Goal: Information Seeking & Learning: Learn about a topic

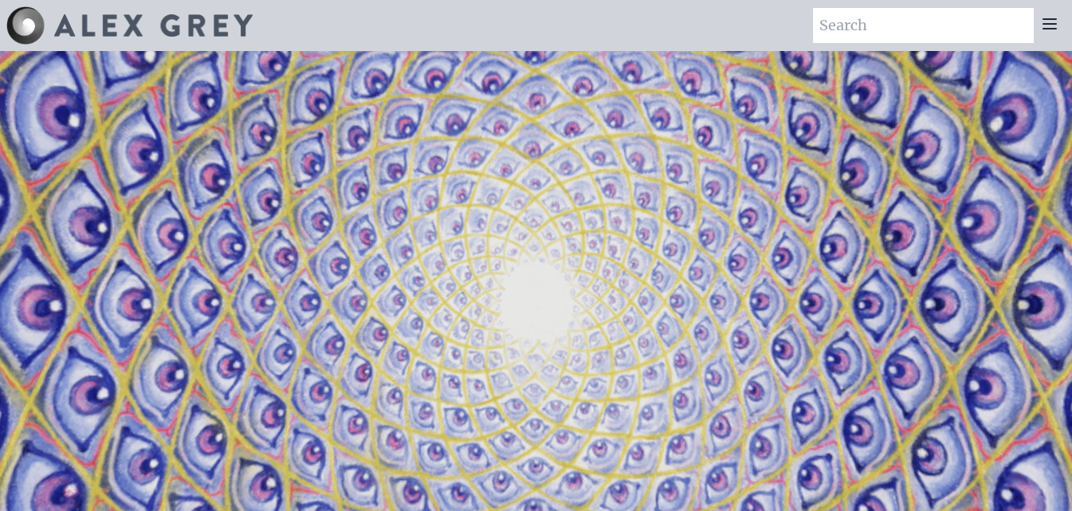
click at [1056, 22] on icon at bounding box center [1049, 23] width 19 height 19
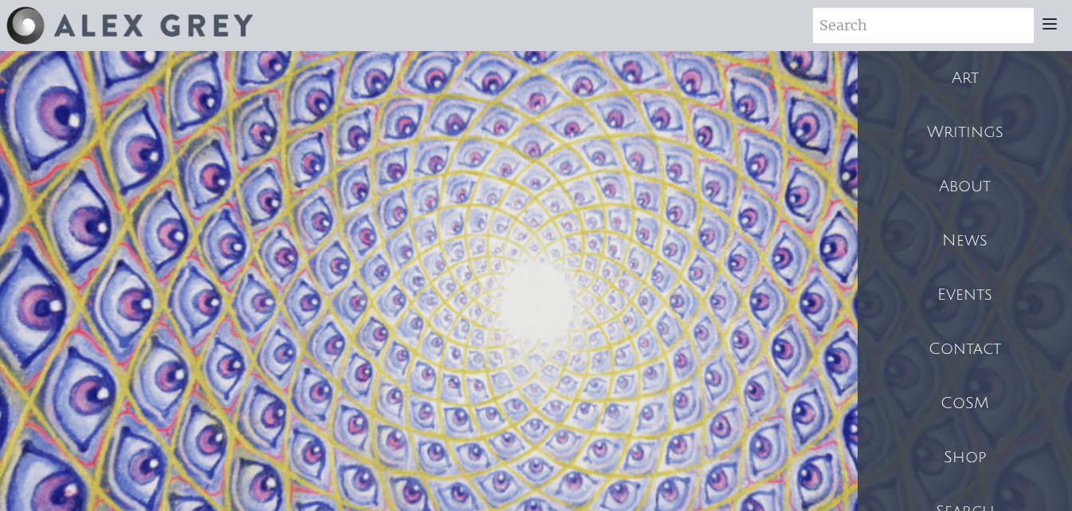
click at [998, 72] on div "Art" at bounding box center [964, 78] width 214 height 54
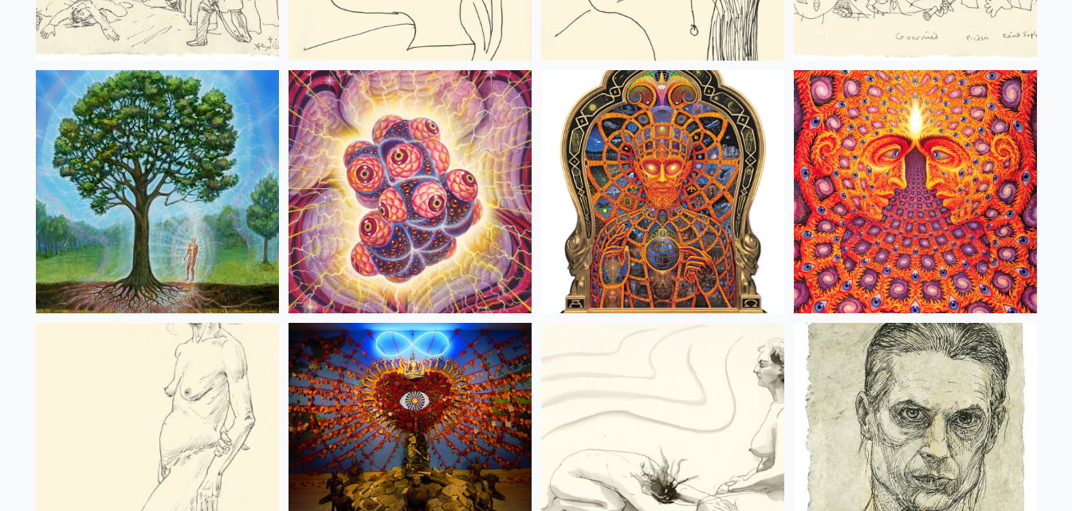
scroll to position [10696, 0]
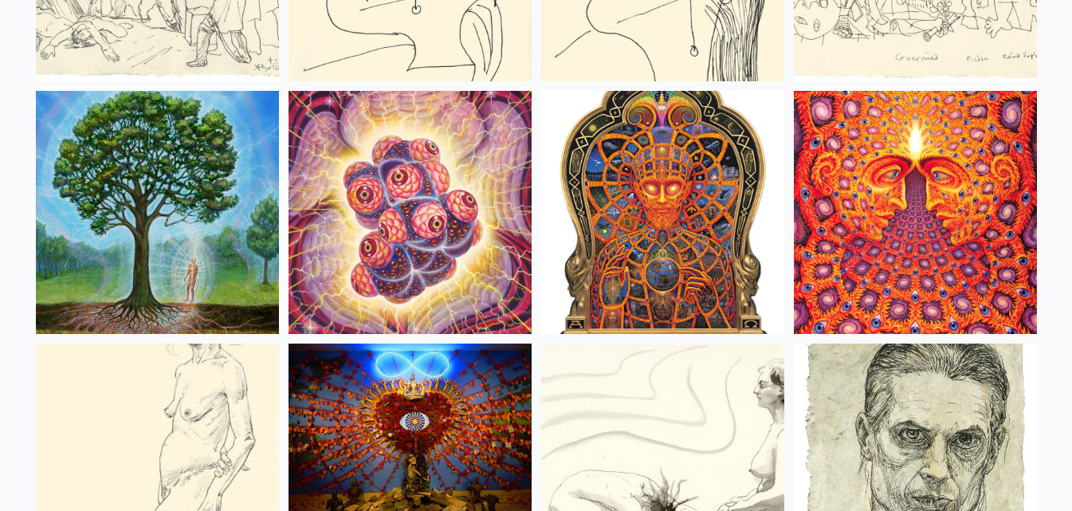
click at [182, 243] on img at bounding box center [157, 212] width 243 height 243
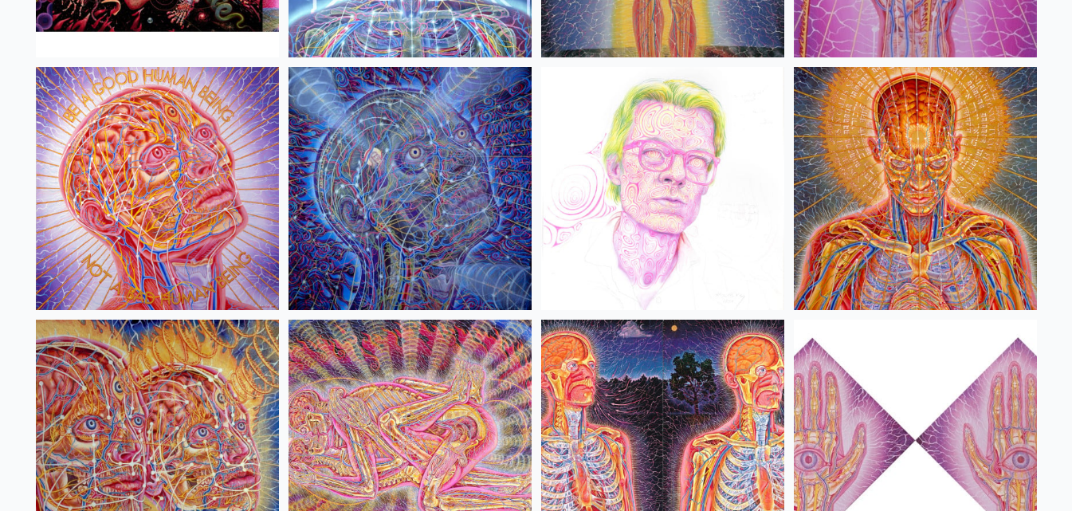
scroll to position [17774, 0]
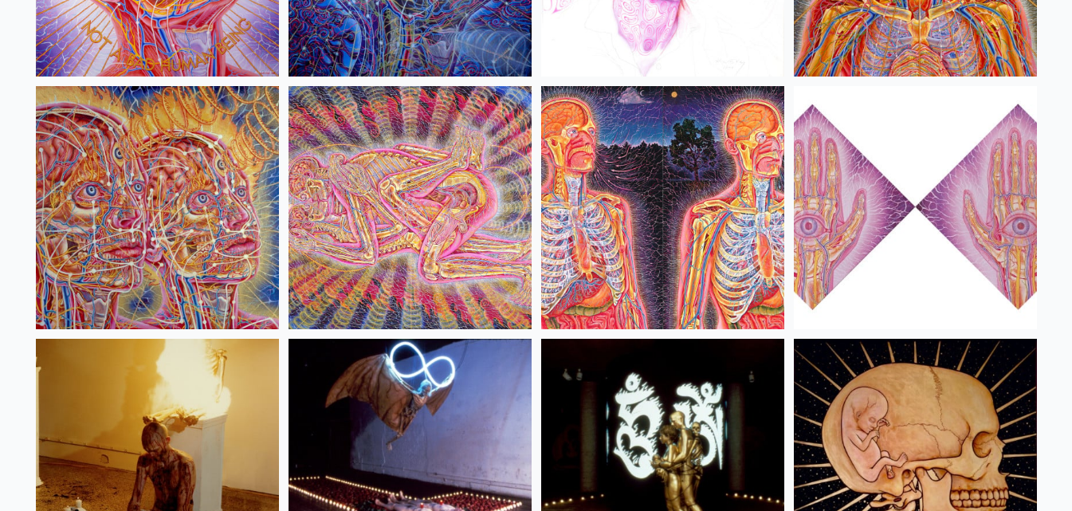
click at [467, 155] on img at bounding box center [409, 207] width 243 height 243
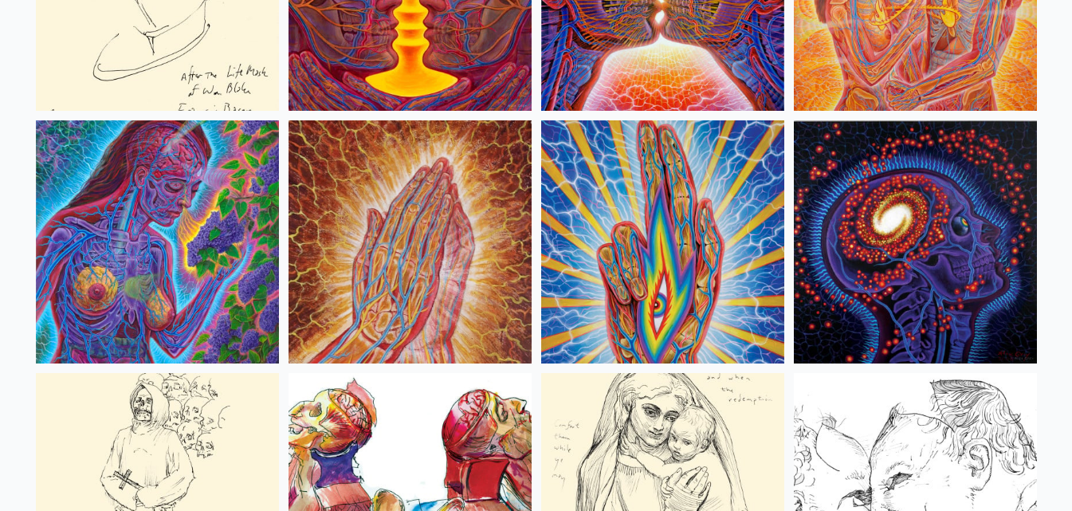
scroll to position [5866, 0]
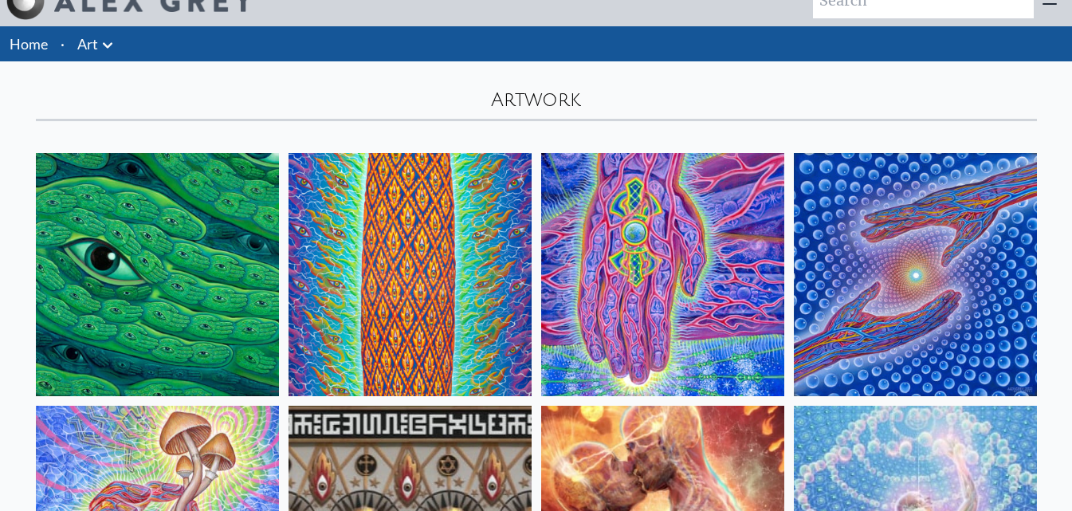
scroll to position [0, 0]
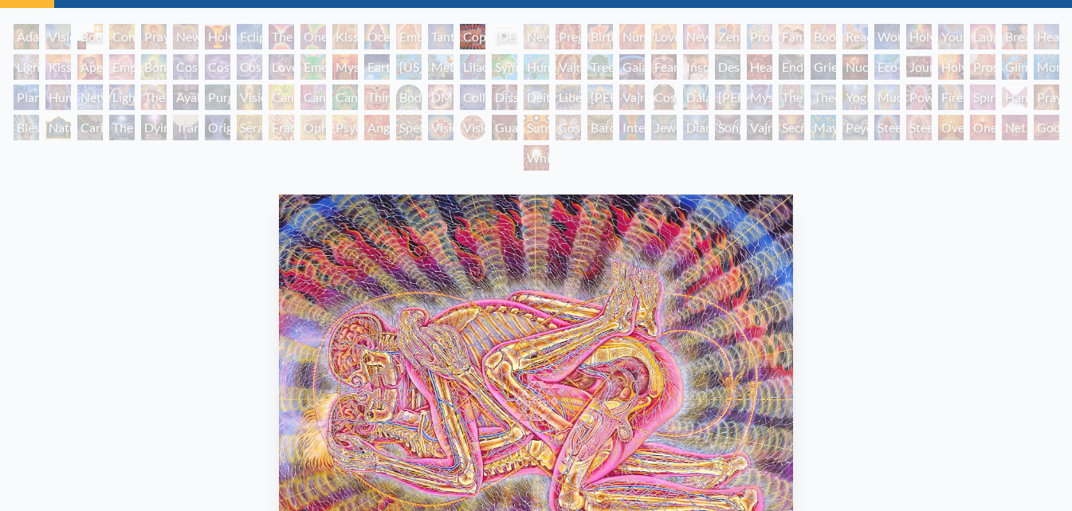
scroll to position [77, 0]
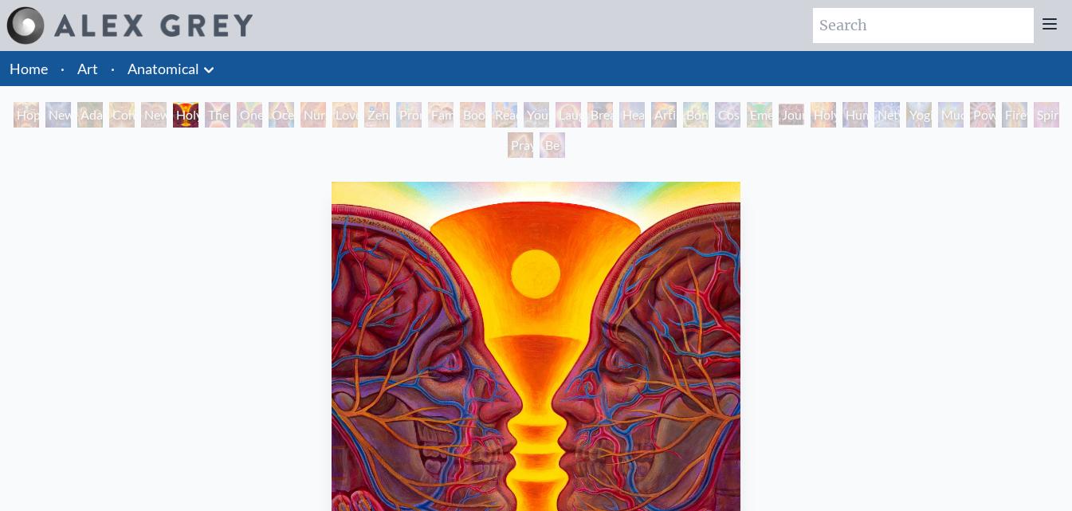
scroll to position [2, 0]
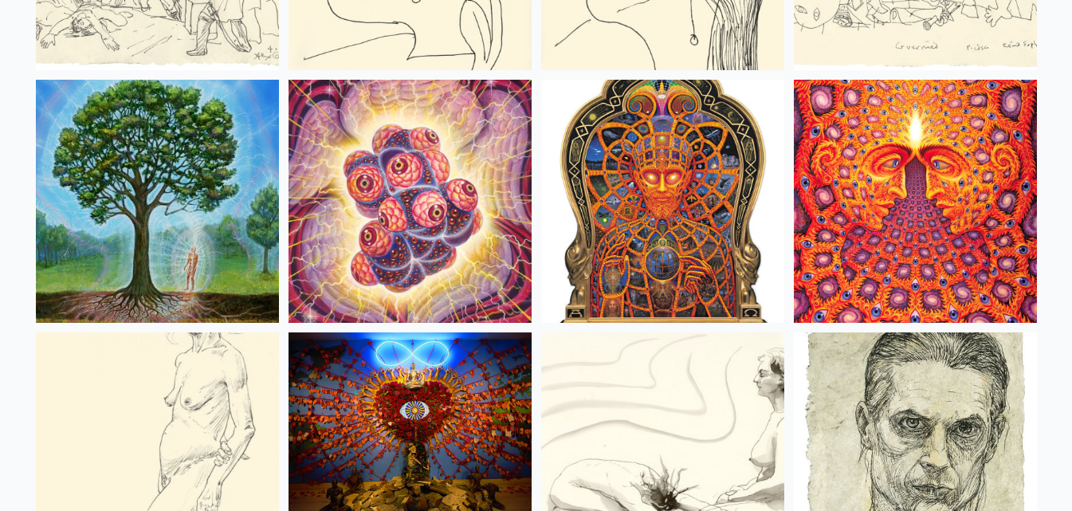
scroll to position [10706, 0]
click at [157, 191] on img at bounding box center [157, 201] width 243 height 243
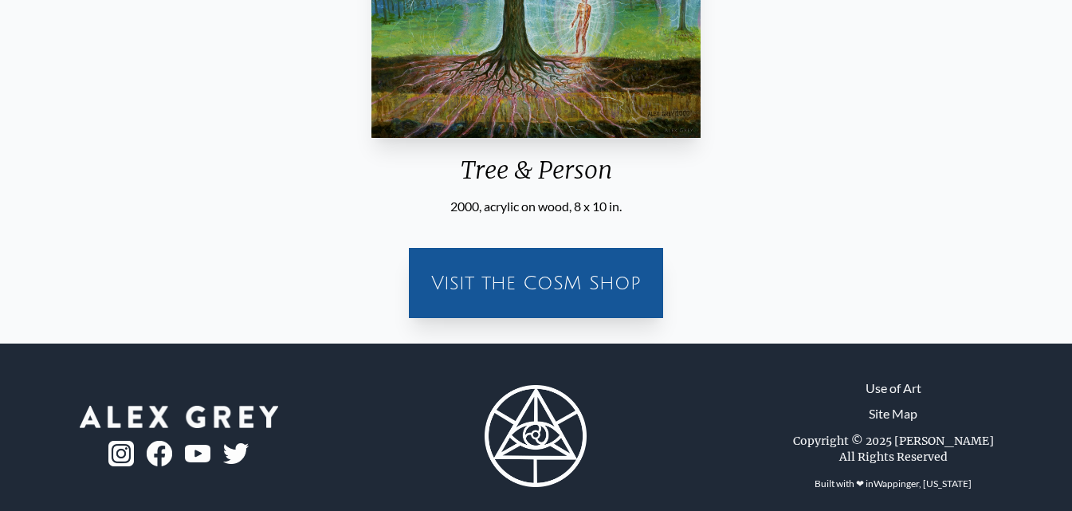
scroll to position [423, 0]
